Goal: Check status: Check status

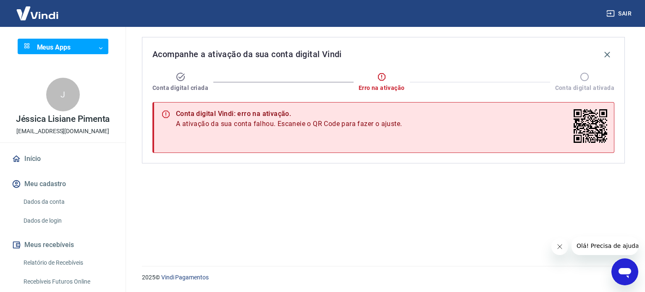
click at [593, 127] on icon at bounding box center [590, 126] width 34 height 34
click at [590, 128] on icon at bounding box center [590, 126] width 34 height 34
drag, startPoint x: 577, startPoint y: 123, endPoint x: 584, endPoint y: 140, distance: 18.2
click at [584, 140] on icon at bounding box center [590, 126] width 34 height 34
click at [621, 10] on button "Sair" at bounding box center [619, 14] width 30 height 16
